Goal: Find specific page/section: Find specific page/section

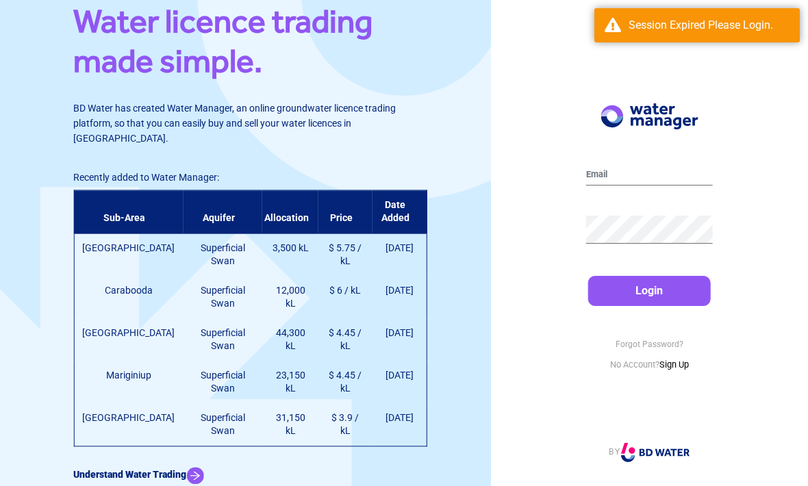
click at [646, 306] on button "Login" at bounding box center [649, 291] width 123 height 30
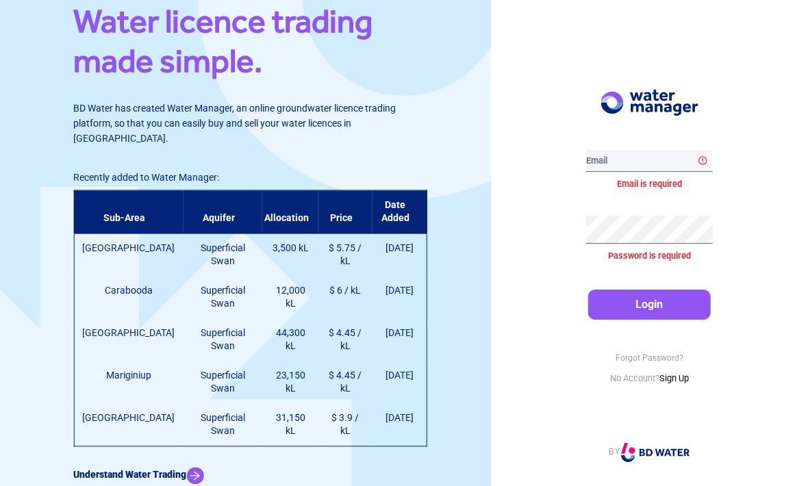
click at [620, 172] on input "email" at bounding box center [649, 161] width 127 height 22
type input "[EMAIL_ADDRESS][DOMAIN_NAME]"
click at [649, 313] on button "Login" at bounding box center [649, 305] width 123 height 30
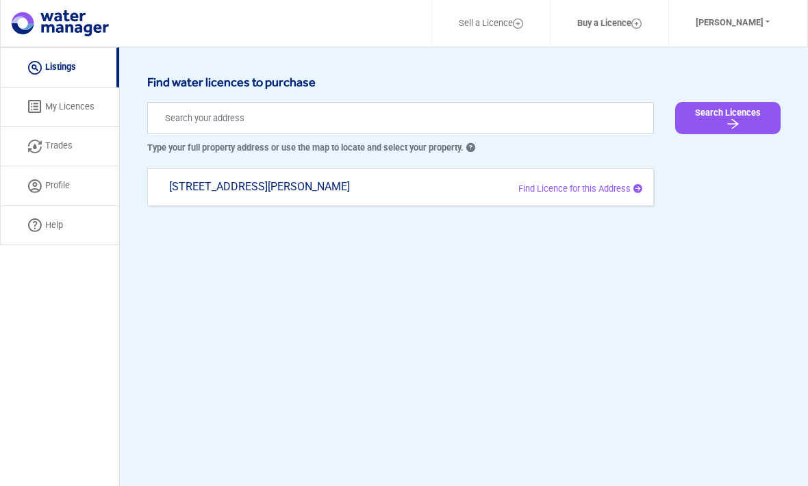
click at [55, 101] on link "My Licences" at bounding box center [59, 108] width 119 height 40
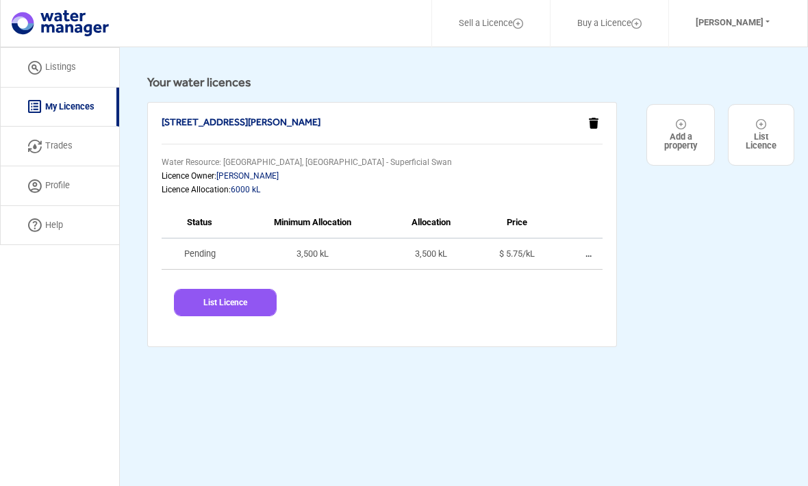
click at [60, 68] on link "Listings" at bounding box center [59, 67] width 119 height 40
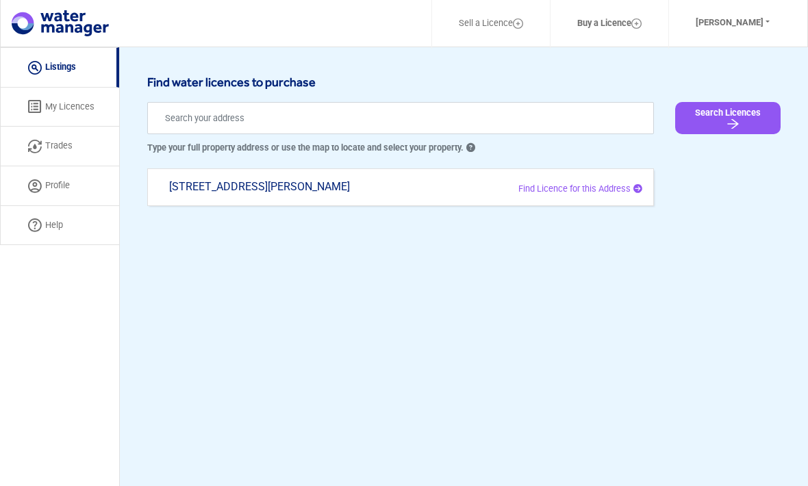
click at [741, 123] on img "submit" at bounding box center [732, 124] width 17 height 14
click at [49, 154] on link "Trades" at bounding box center [59, 147] width 119 height 40
select select "active"
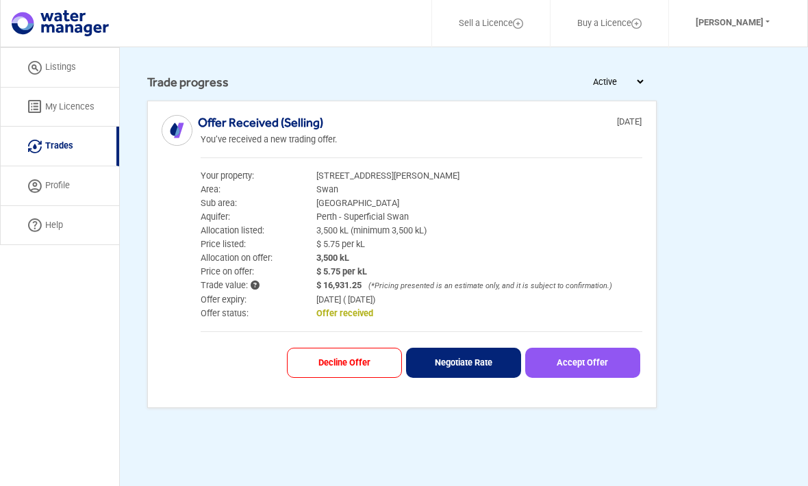
click at [68, 73] on link "Listings" at bounding box center [59, 67] width 119 height 40
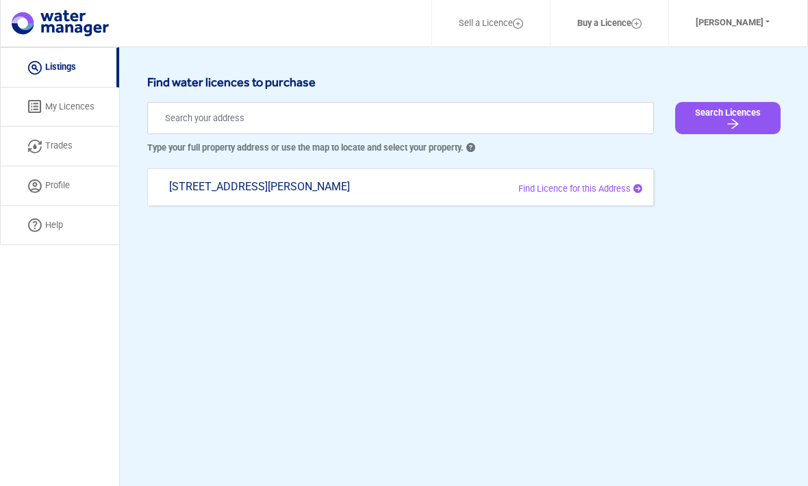
click at [712, 120] on button "Search Licences" at bounding box center [727, 118] width 105 height 32
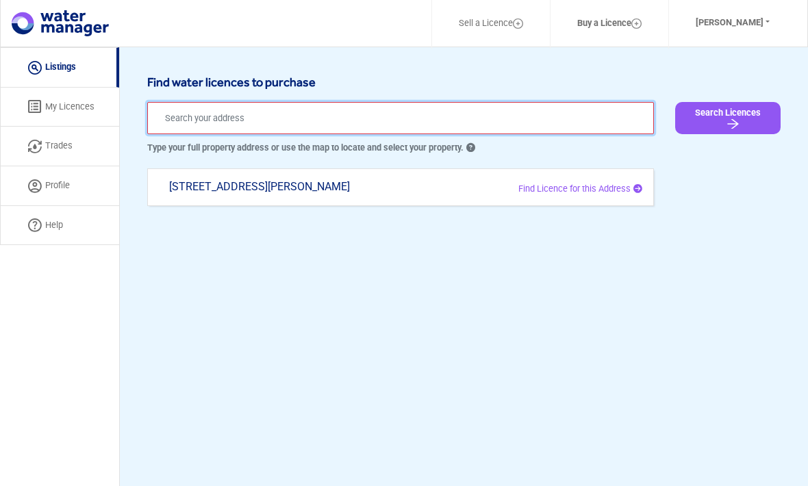
click at [444, 122] on input "text" at bounding box center [400, 118] width 507 height 32
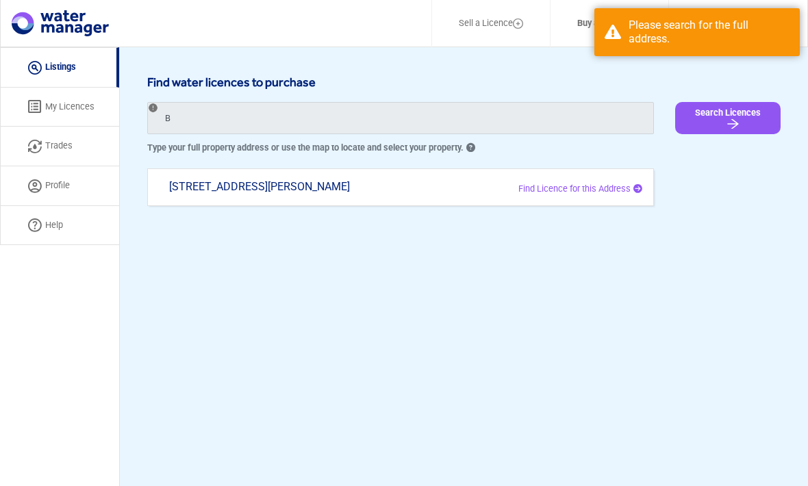
click at [671, 36] on div "Please search for the full address." at bounding box center [708, 31] width 161 height 27
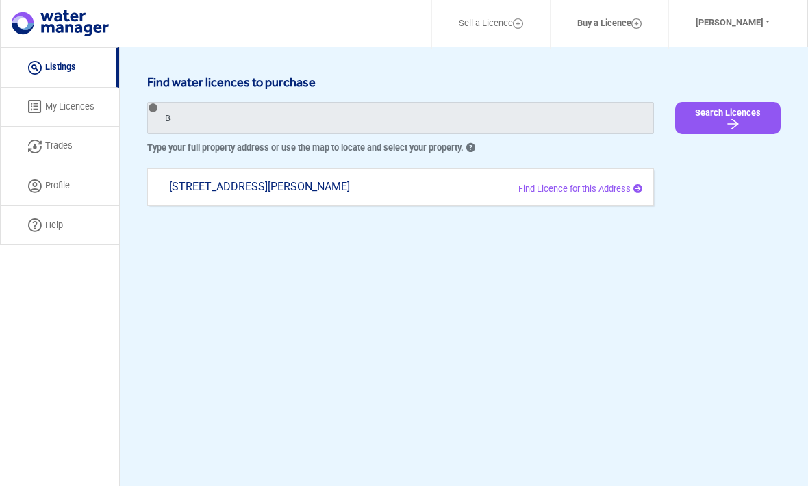
click at [357, 190] on div "[STREET_ADDRESS][PERSON_NAME]" at bounding box center [300, 193] width 282 height 27
type input "[STREET_ADDRESS][PERSON_NAME]"
